Goal: Task Accomplishment & Management: Use online tool/utility

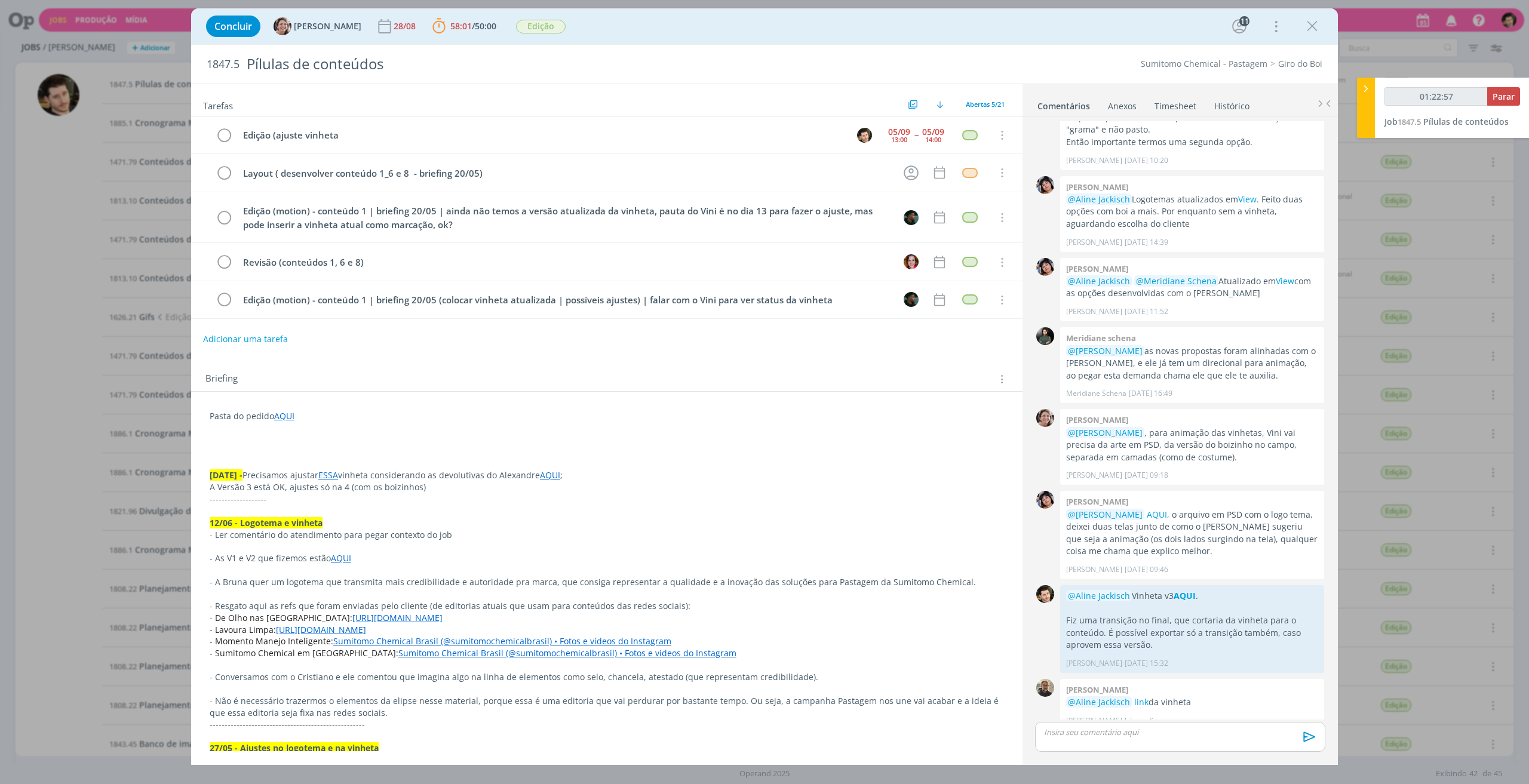
click at [1186, 733] on p "dialog" at bounding box center [1180, 732] width 271 height 11
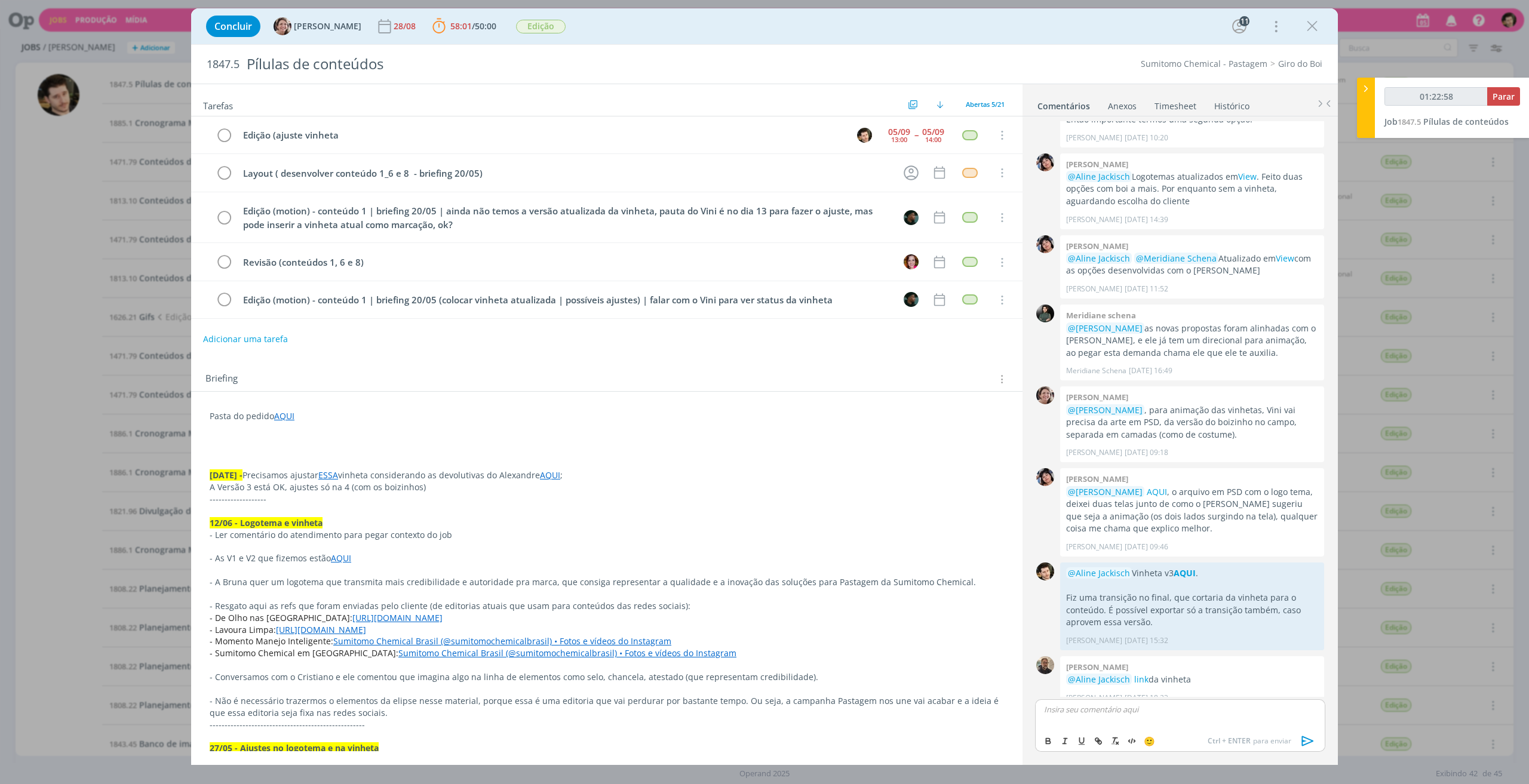
type input "01:22:59"
click at [1046, 735] on button "dialog" at bounding box center [1048, 740] width 16 height 15
type input "01:23:07"
click at [1106, 739] on button "dialog" at bounding box center [1098, 740] width 16 height 15
paste input "[URL][DOMAIN_NAME]"
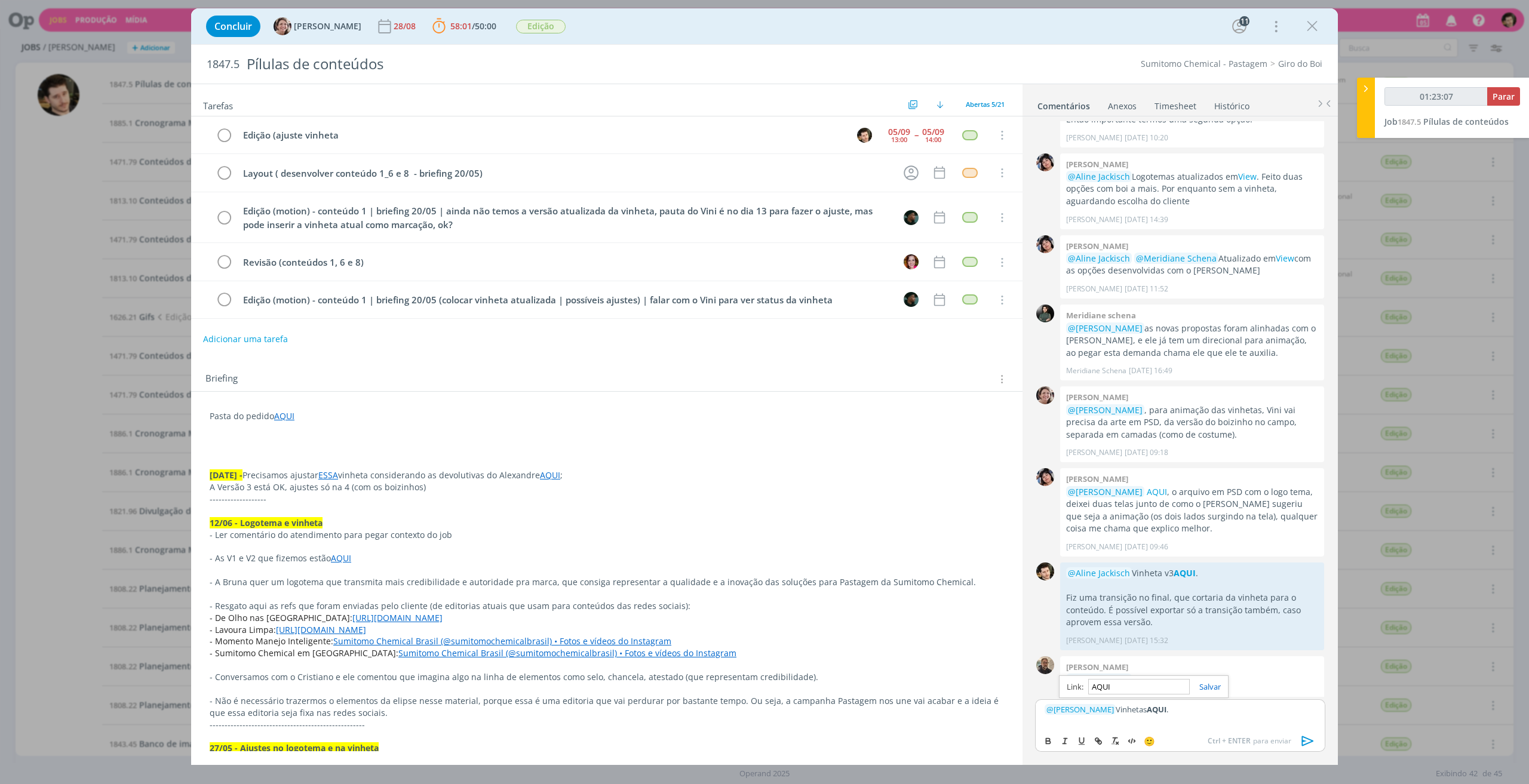
type input "[URL][DOMAIN_NAME]"
type input "01:23:08"
type input "[URL][DOMAIN_NAME]"
click at [1212, 683] on link "dialog" at bounding box center [1205, 686] width 31 height 11
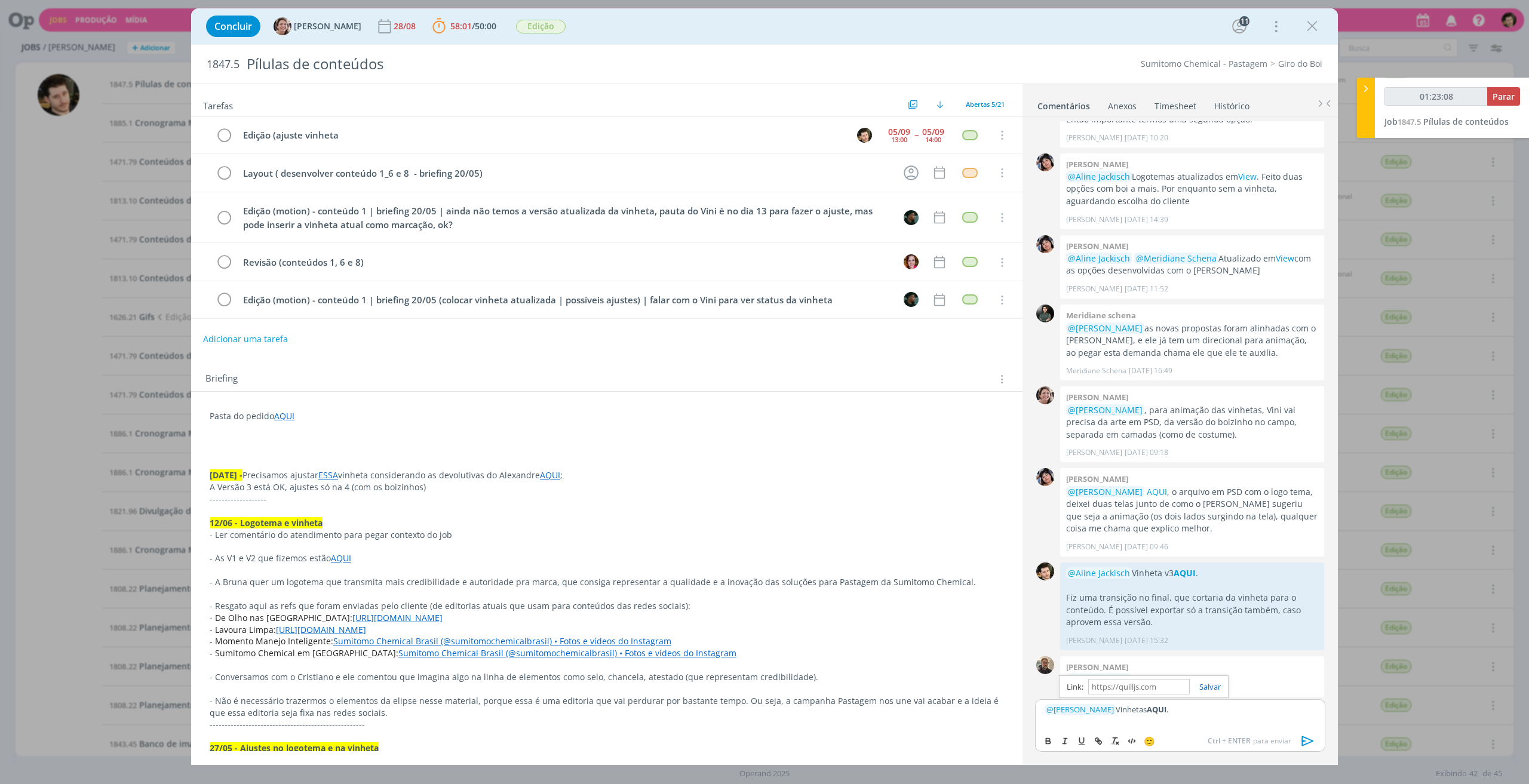
scroll to position [0, 0]
click at [1218, 724] on div "﻿ @ [PERSON_NAME] ﻿ Vinhetas AQUI ." at bounding box center [1180, 714] width 290 height 30
click at [1310, 739] on icon "dialog" at bounding box center [1308, 740] width 18 height 18
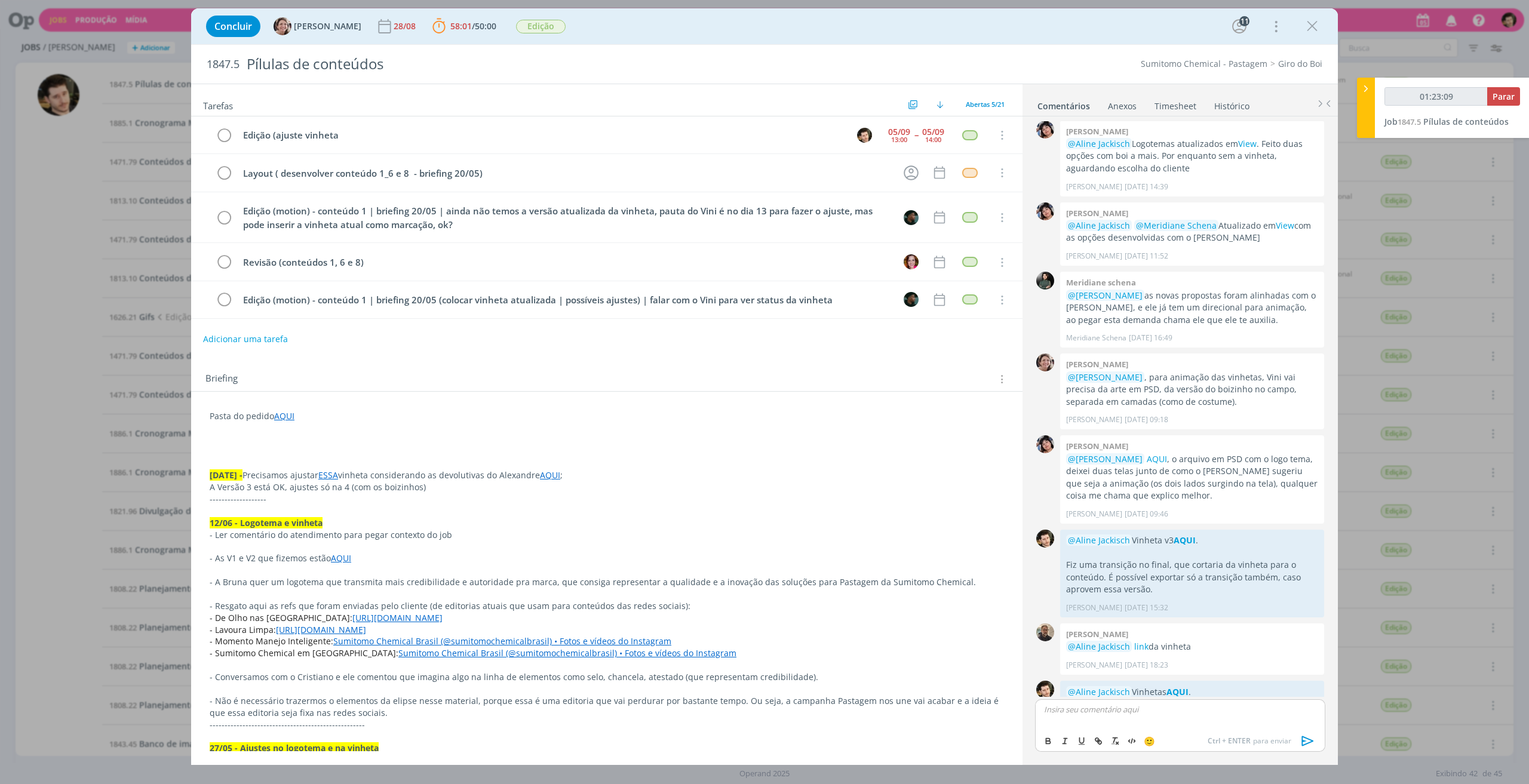
scroll to position [1422, 0]
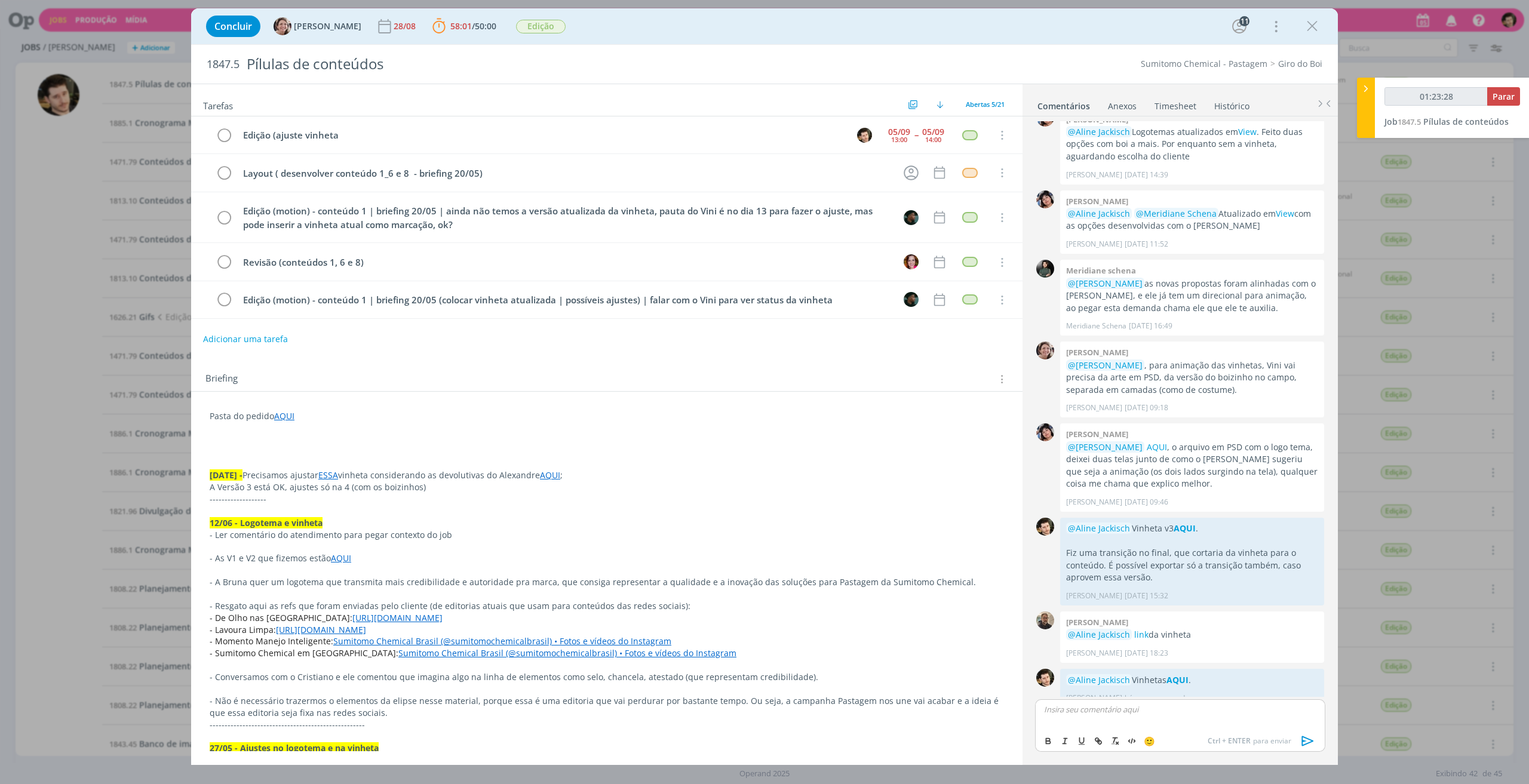
type input "01:23:29"
click at [1508, 99] on span "Parar" at bounding box center [1503, 96] width 22 height 11
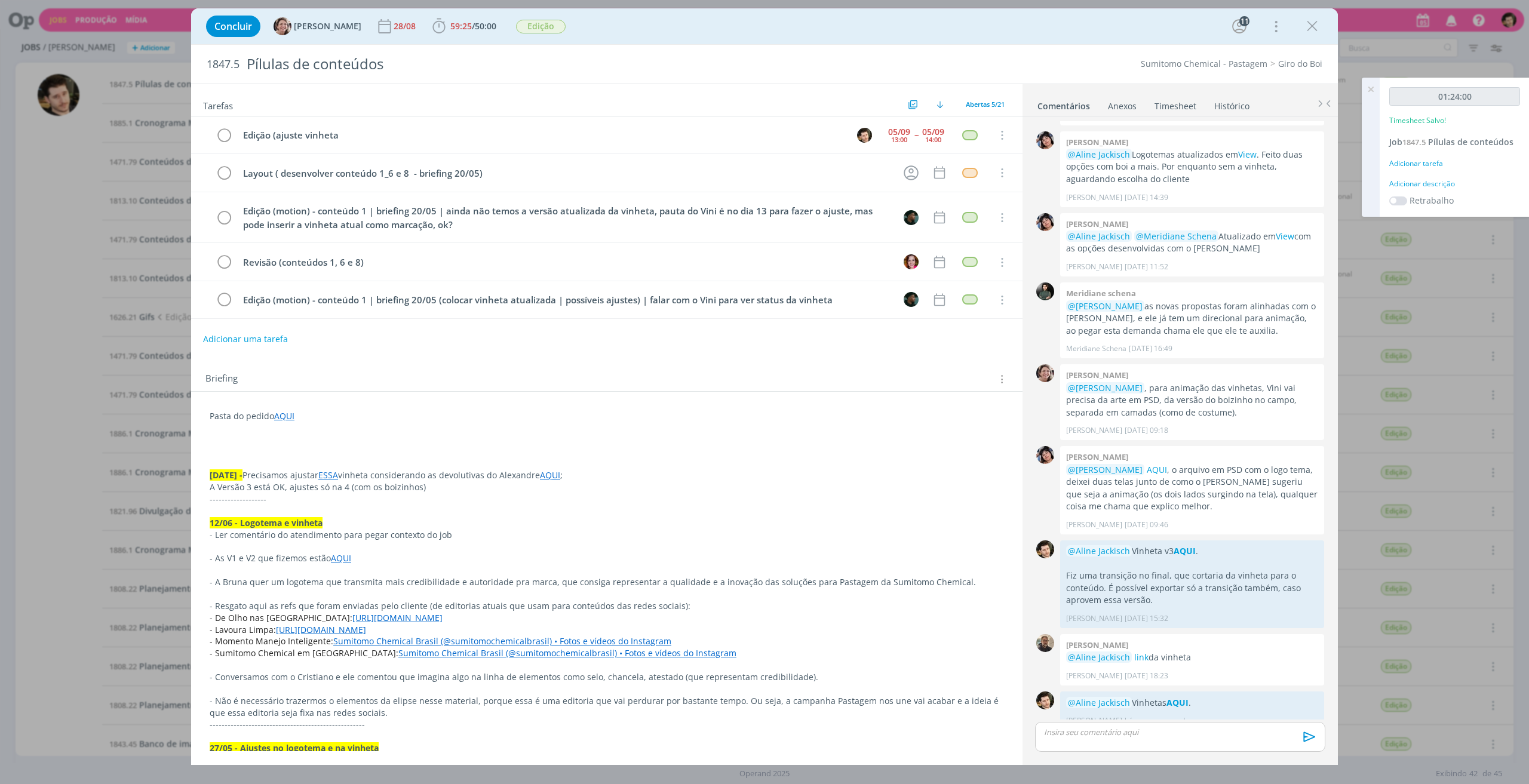
click at [1423, 166] on div "Adicionar tarefa" at bounding box center [1454, 163] width 130 height 11
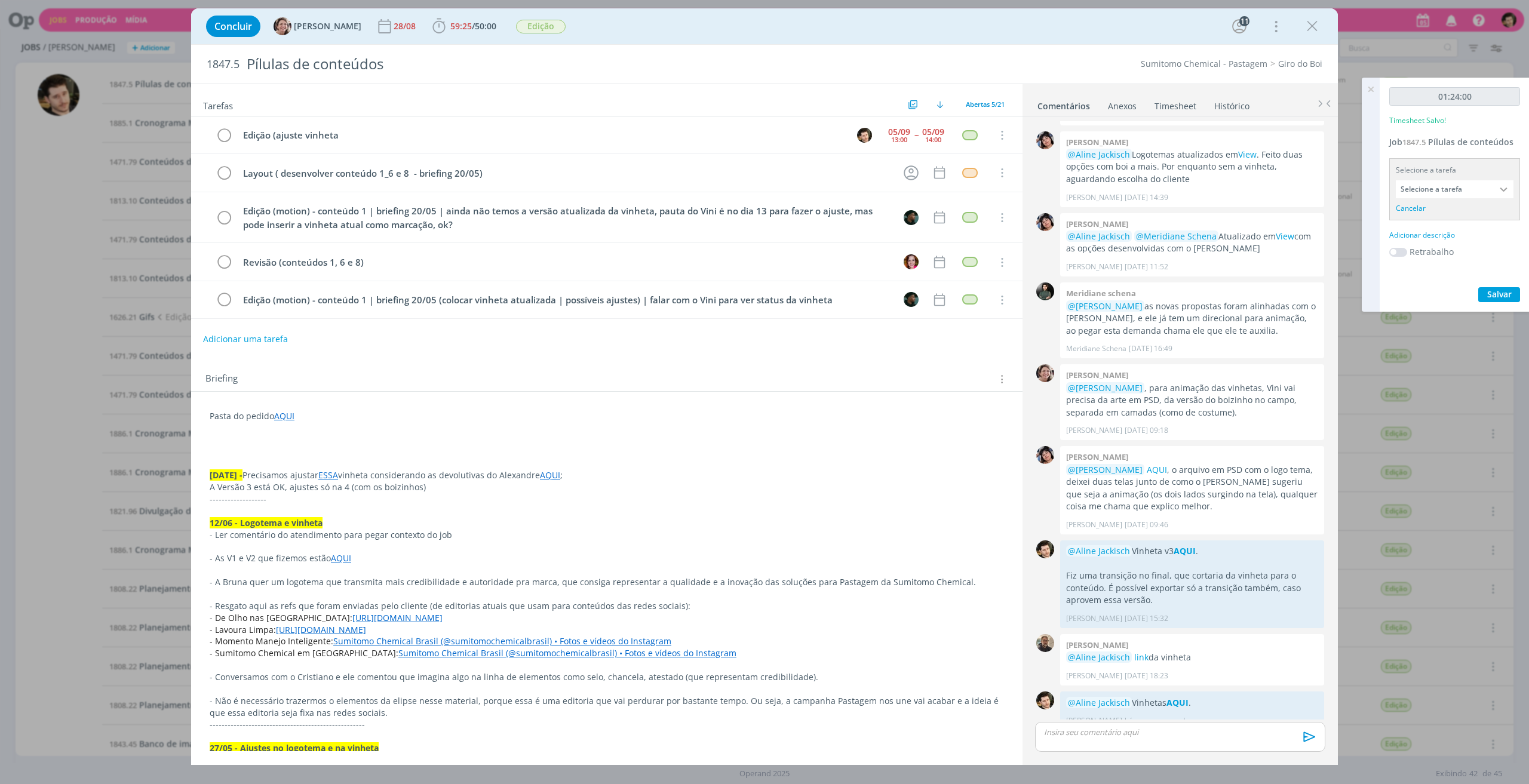
click at [1439, 194] on input "Selecione a tarefa" at bounding box center [1454, 189] width 118 height 18
click at [1444, 225] on input "text" at bounding box center [1454, 220] width 117 height 16
type input "edição"
click at [1454, 298] on div "Edição (ajuste vinheta - [PERSON_NAME]" at bounding box center [1455, 295] width 103 height 9
type input "Edição (ajuste vinheta"
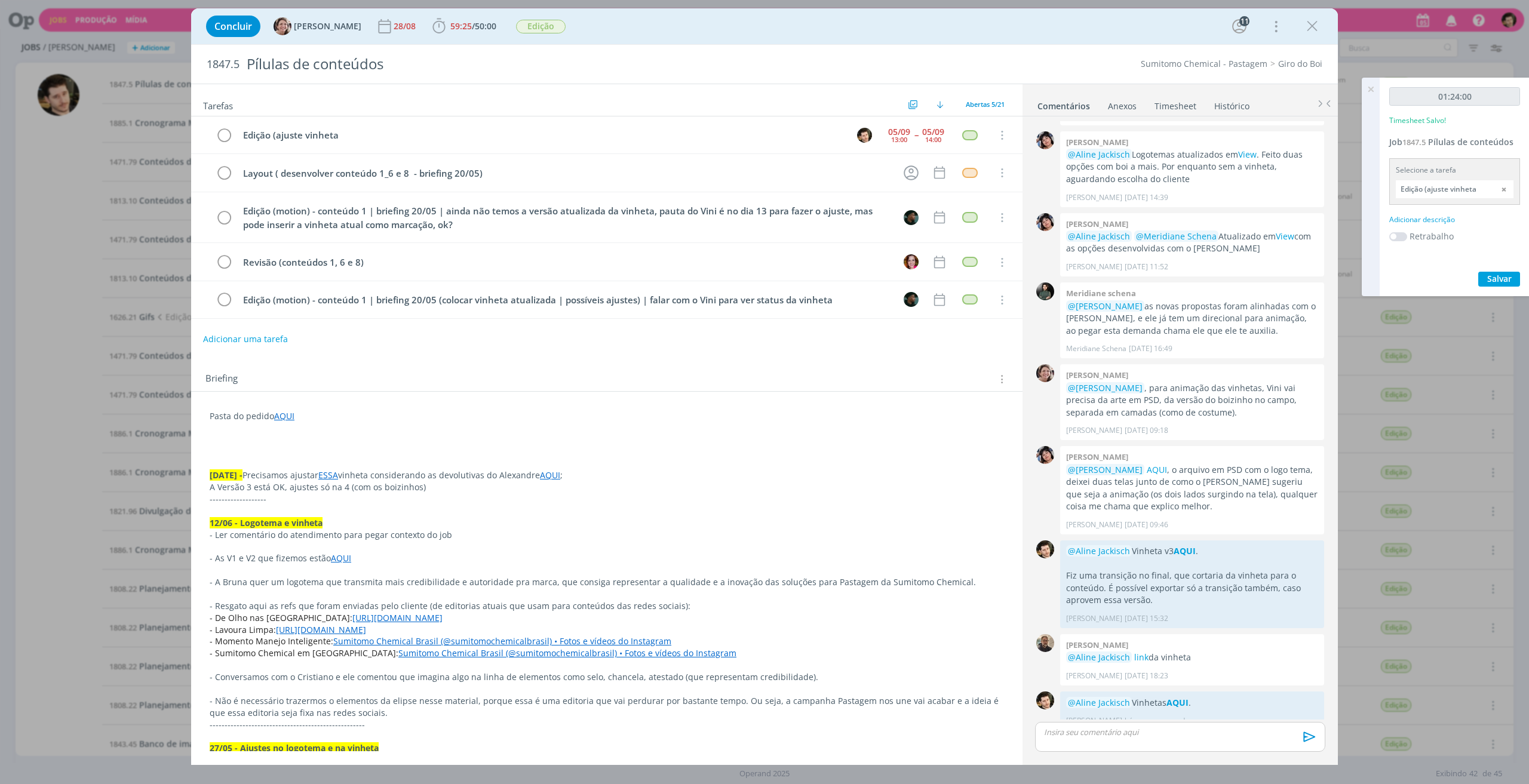
click at [1441, 217] on div "Adicionar descrição" at bounding box center [1454, 220] width 130 height 11
type textarea "Ajustes de Motion."
click at [1494, 306] on div "01:24:00 Timesheet Salvo! Job 1847.5 Pílulas de conteúdos Selecione a tarefa Ed…" at bounding box center [1454, 205] width 150 height 256
click at [1496, 313] on span "Salvar" at bounding box center [1499, 316] width 25 height 11
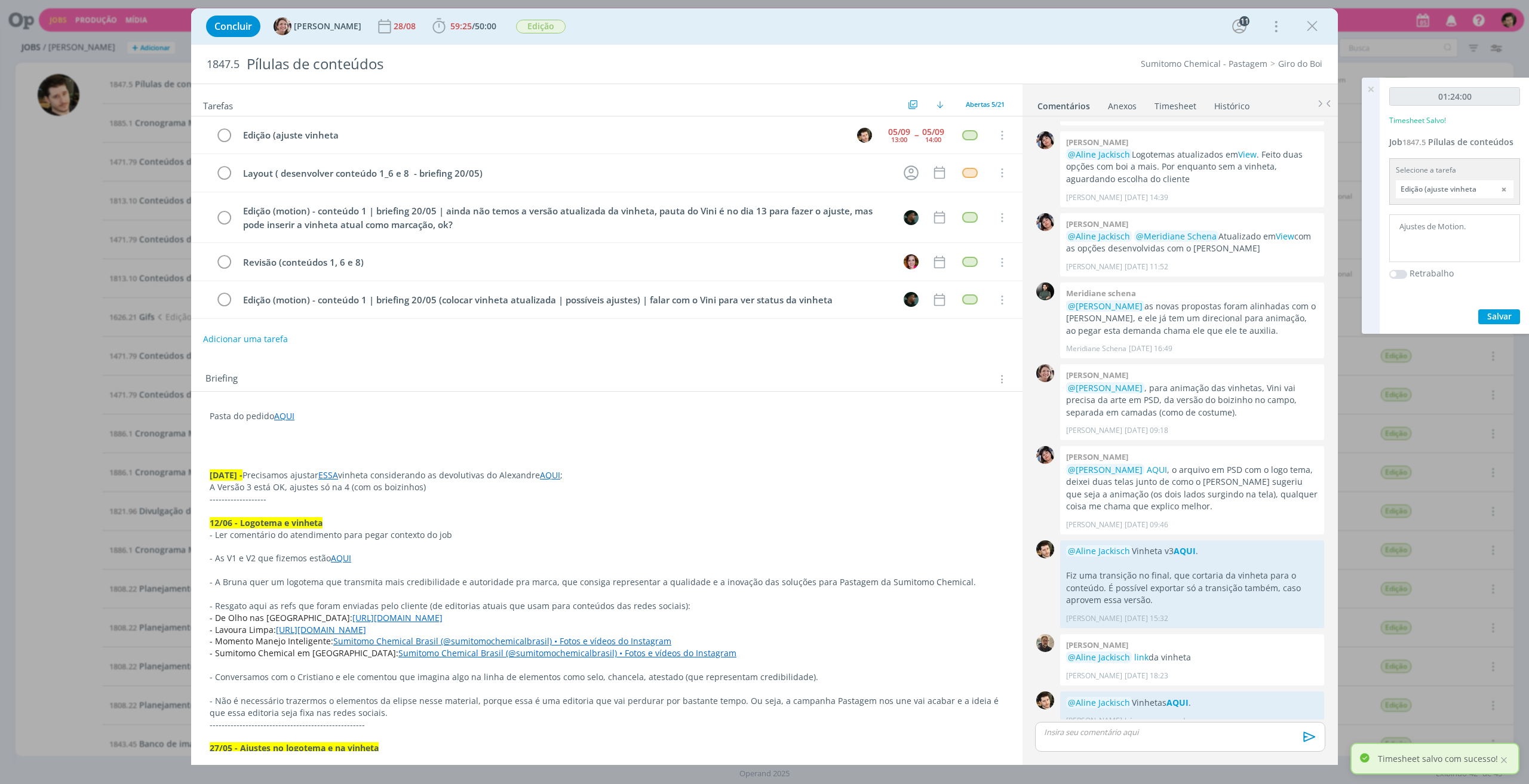
click at [1370, 87] on icon at bounding box center [1370, 88] width 21 height 23
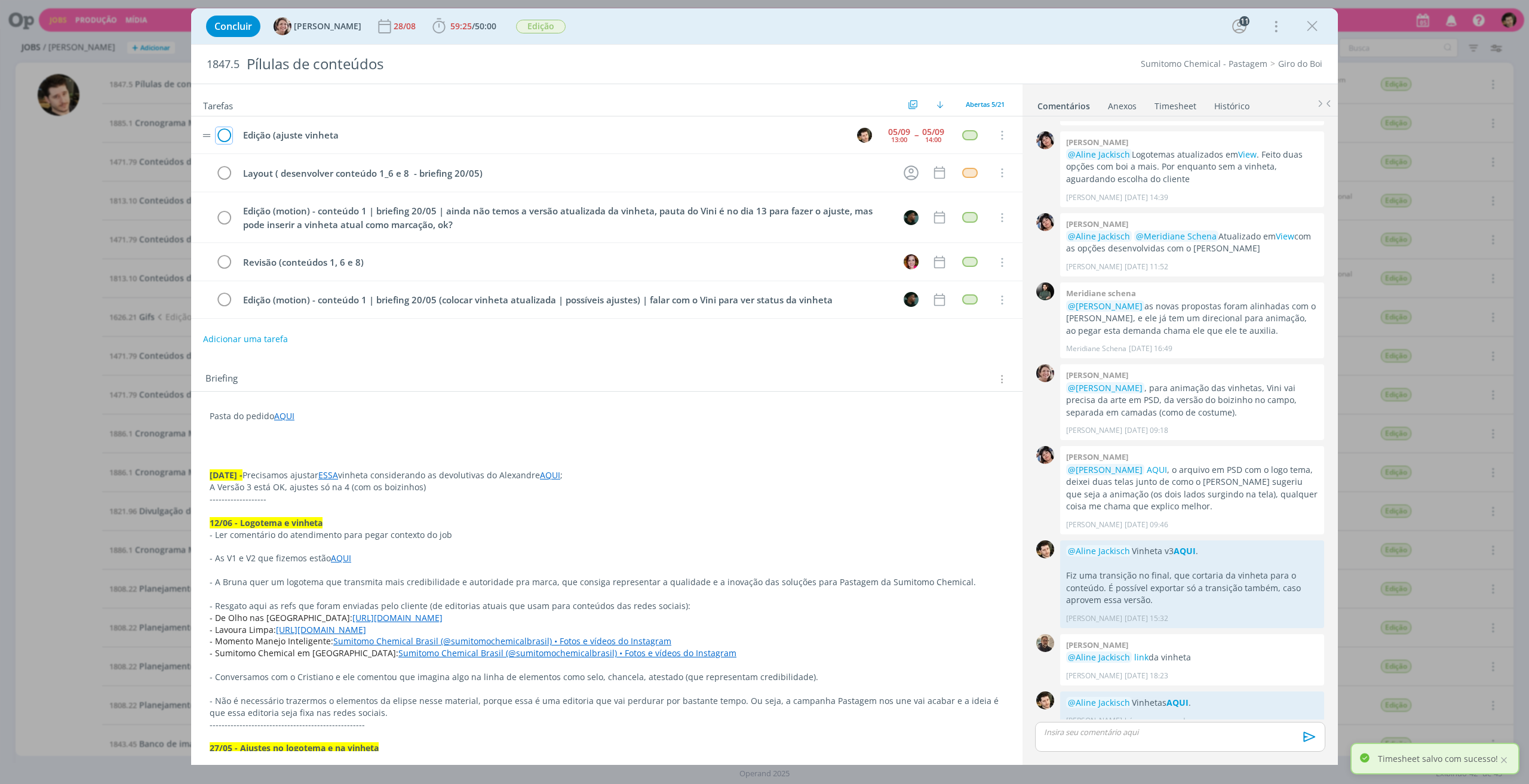
click at [229, 130] on icon "dialog" at bounding box center [223, 136] width 16 height 18
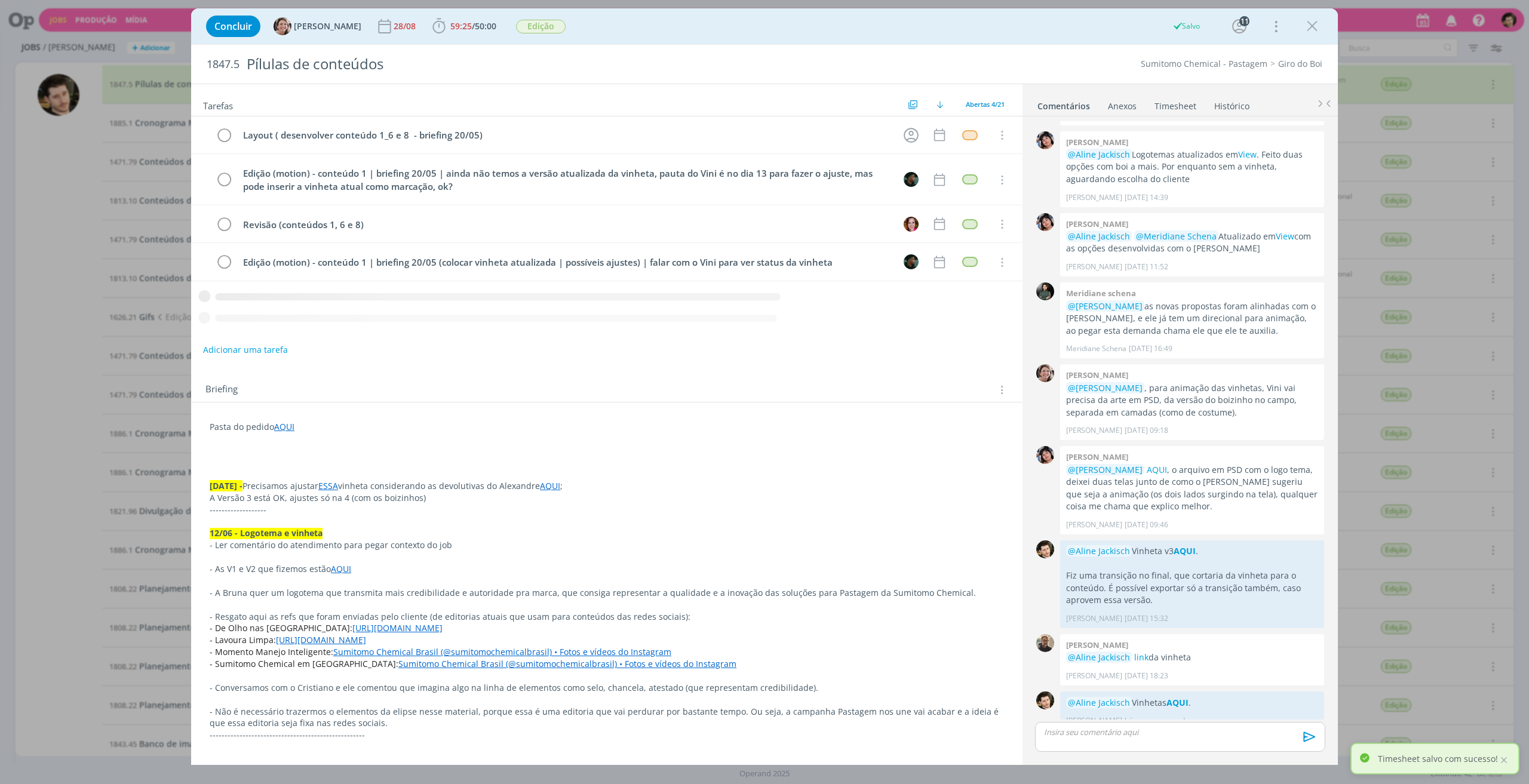
click at [1313, 27] on icon "dialog" at bounding box center [1312, 26] width 18 height 18
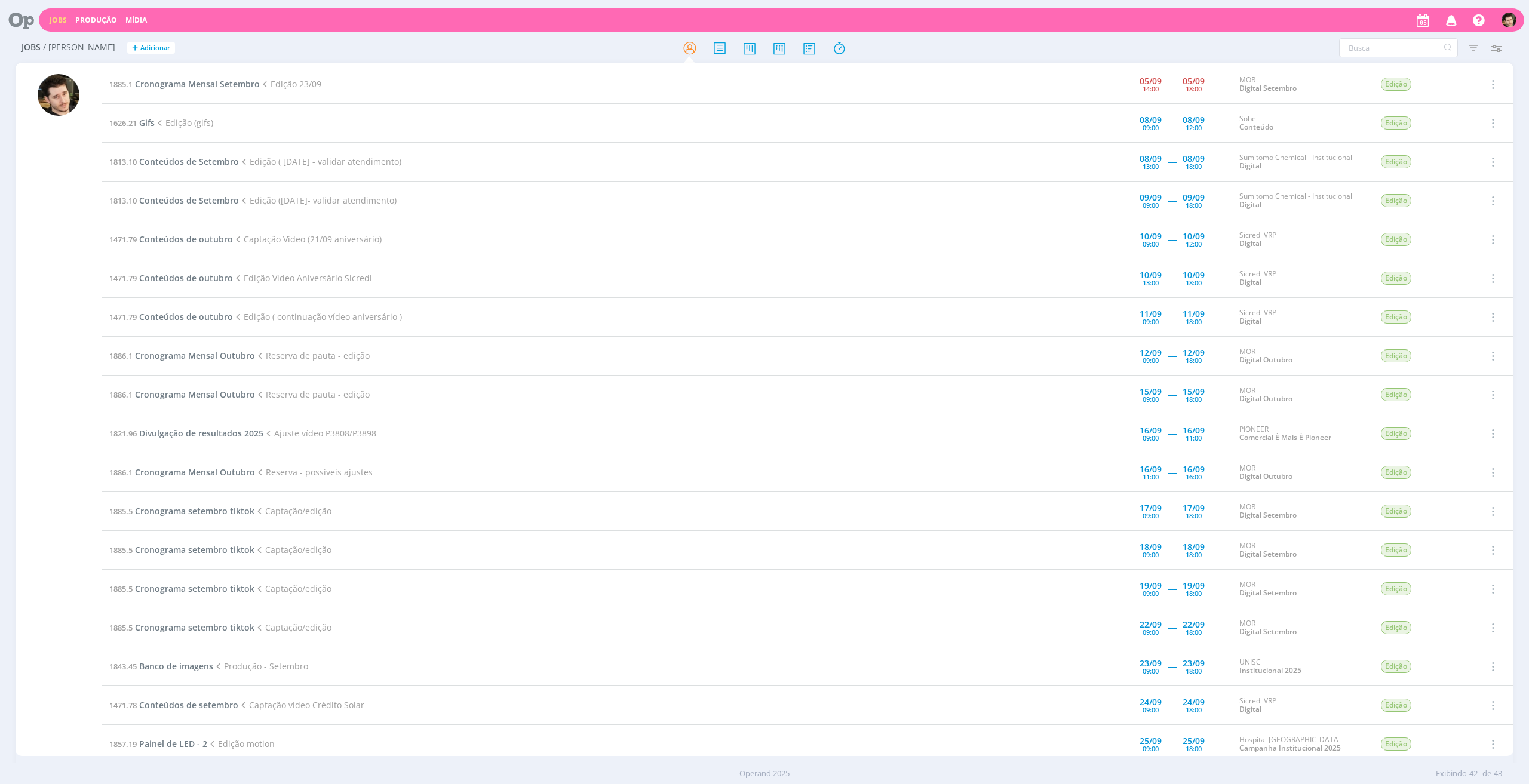
click at [234, 87] on span "Cronograma Mensal Setembro" at bounding box center [196, 83] width 124 height 11
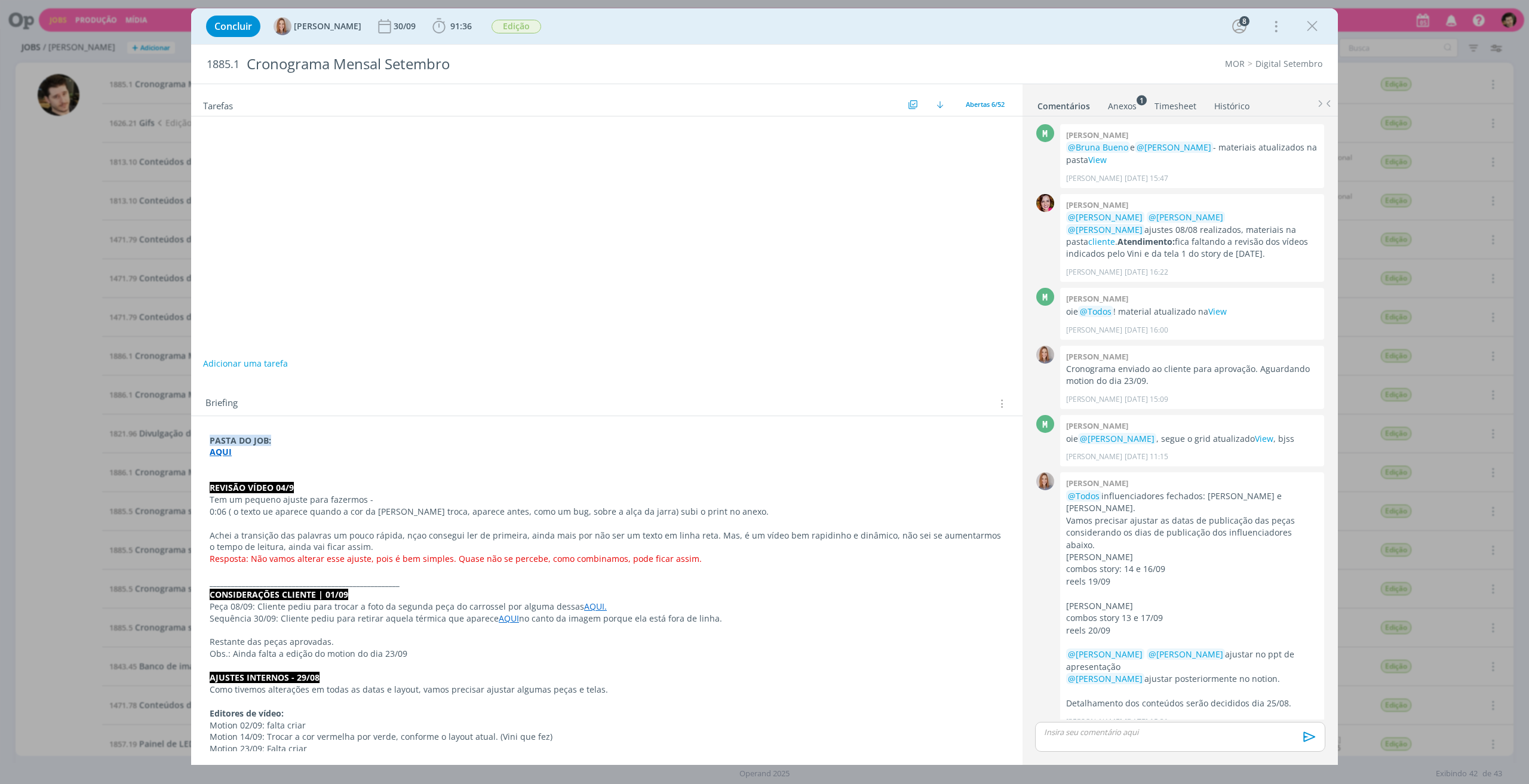
scroll to position [1354, 0]
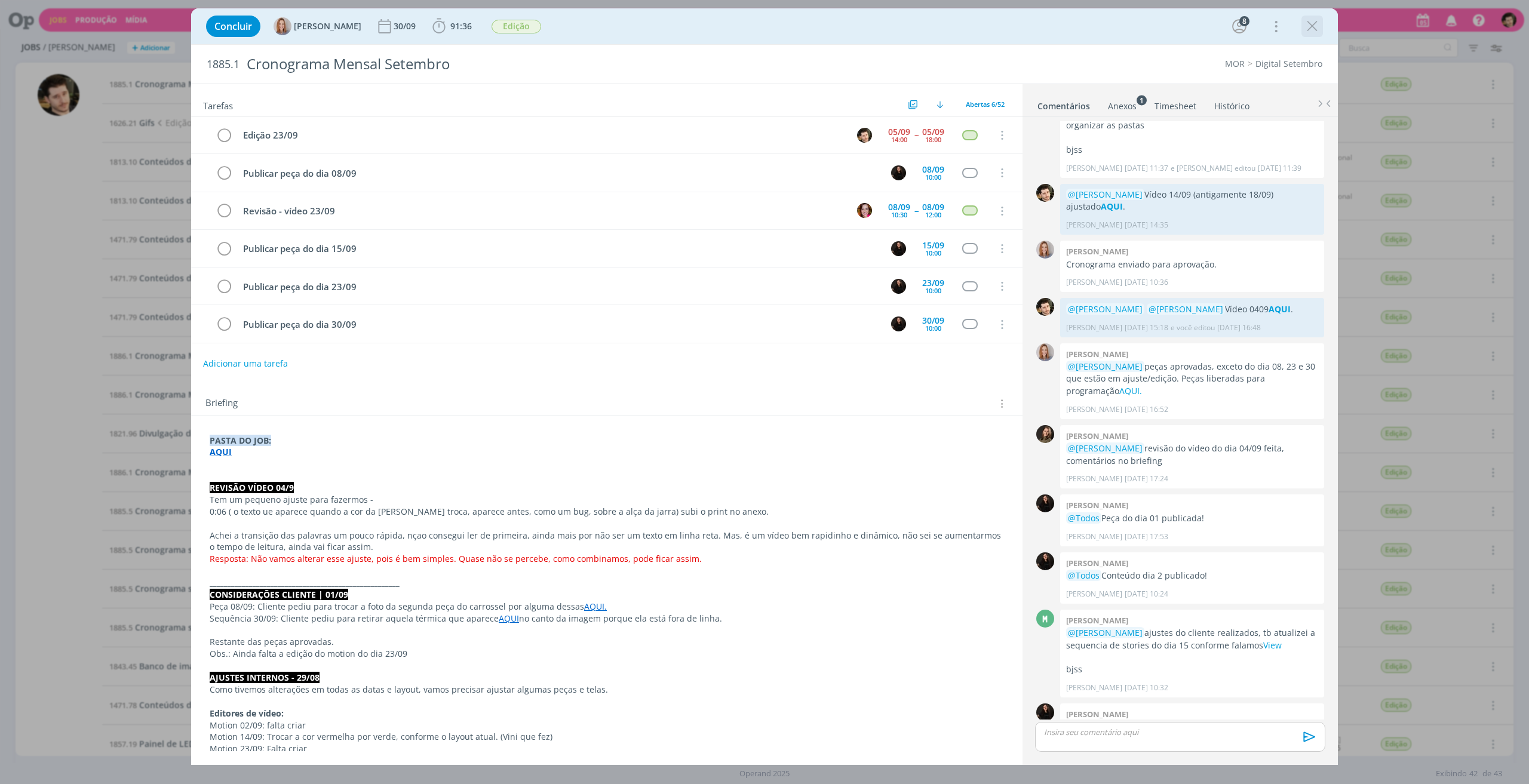
click at [1310, 28] on icon "dialog" at bounding box center [1312, 26] width 18 height 18
